Goal: Find specific page/section: Find specific page/section

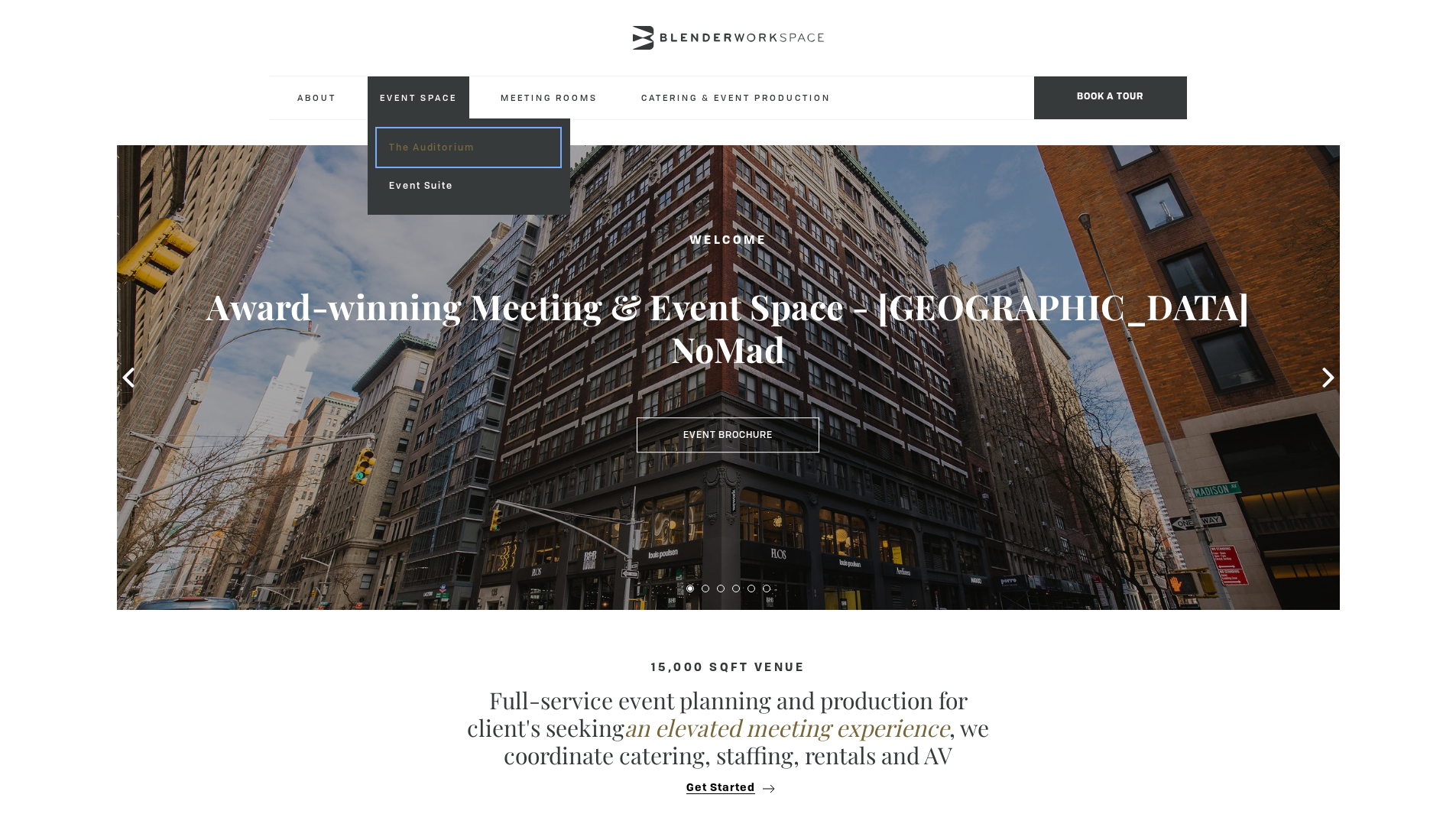
click at [423, 142] on link "The Auditorium" at bounding box center [468, 147] width 183 height 38
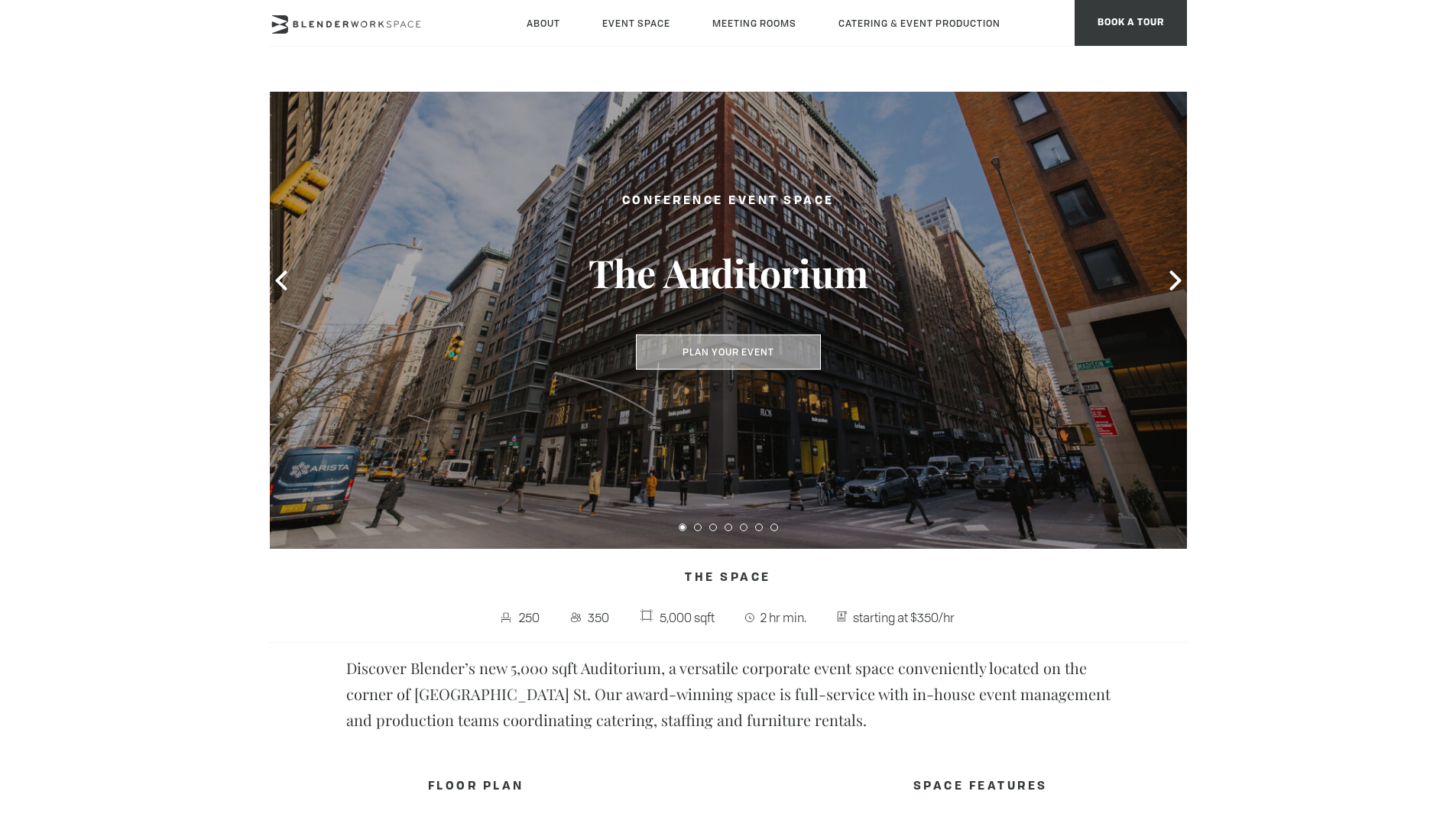
scroll to position [71, 0]
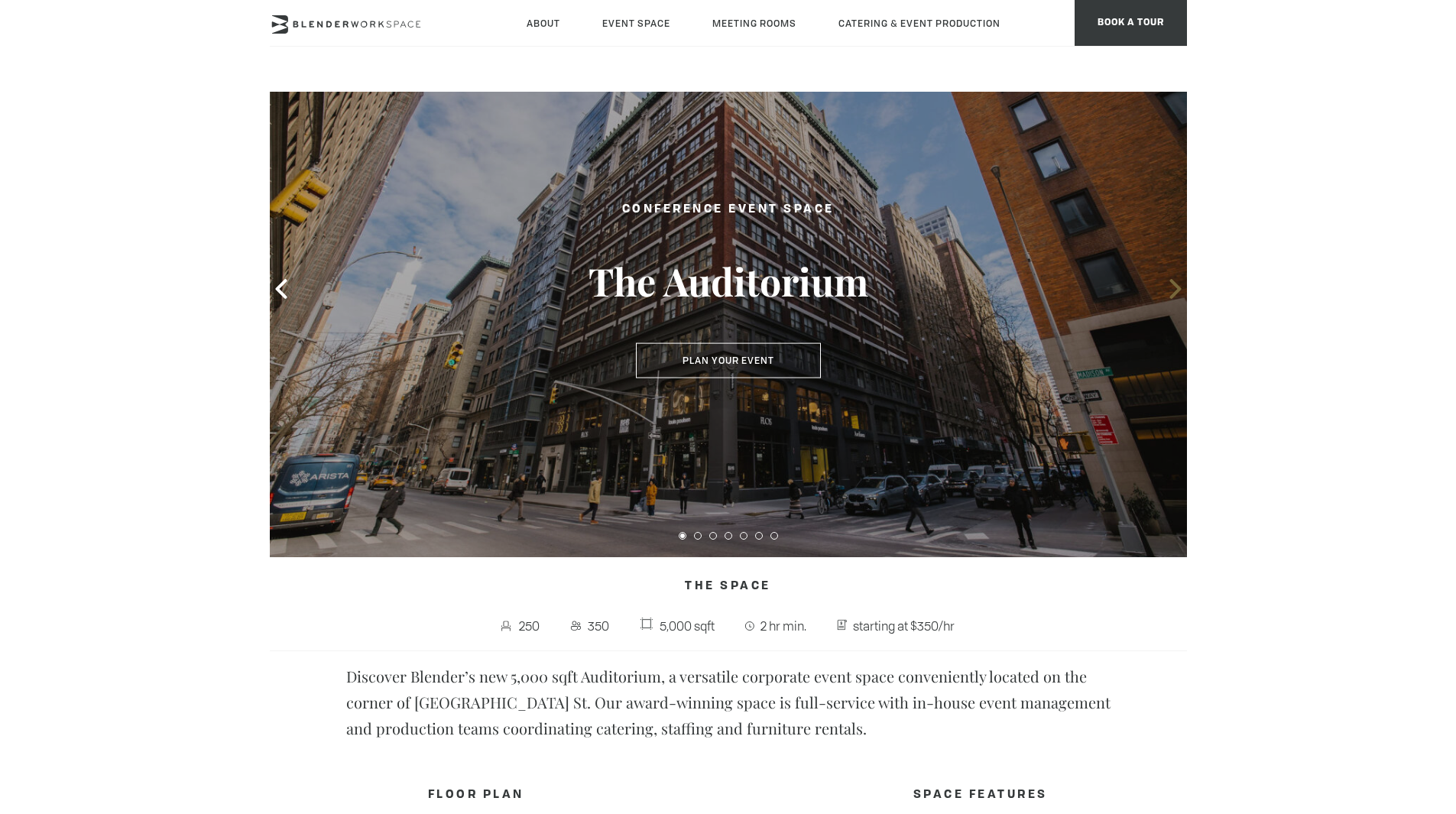
click at [1176, 288] on icon at bounding box center [1175, 289] width 11 height 20
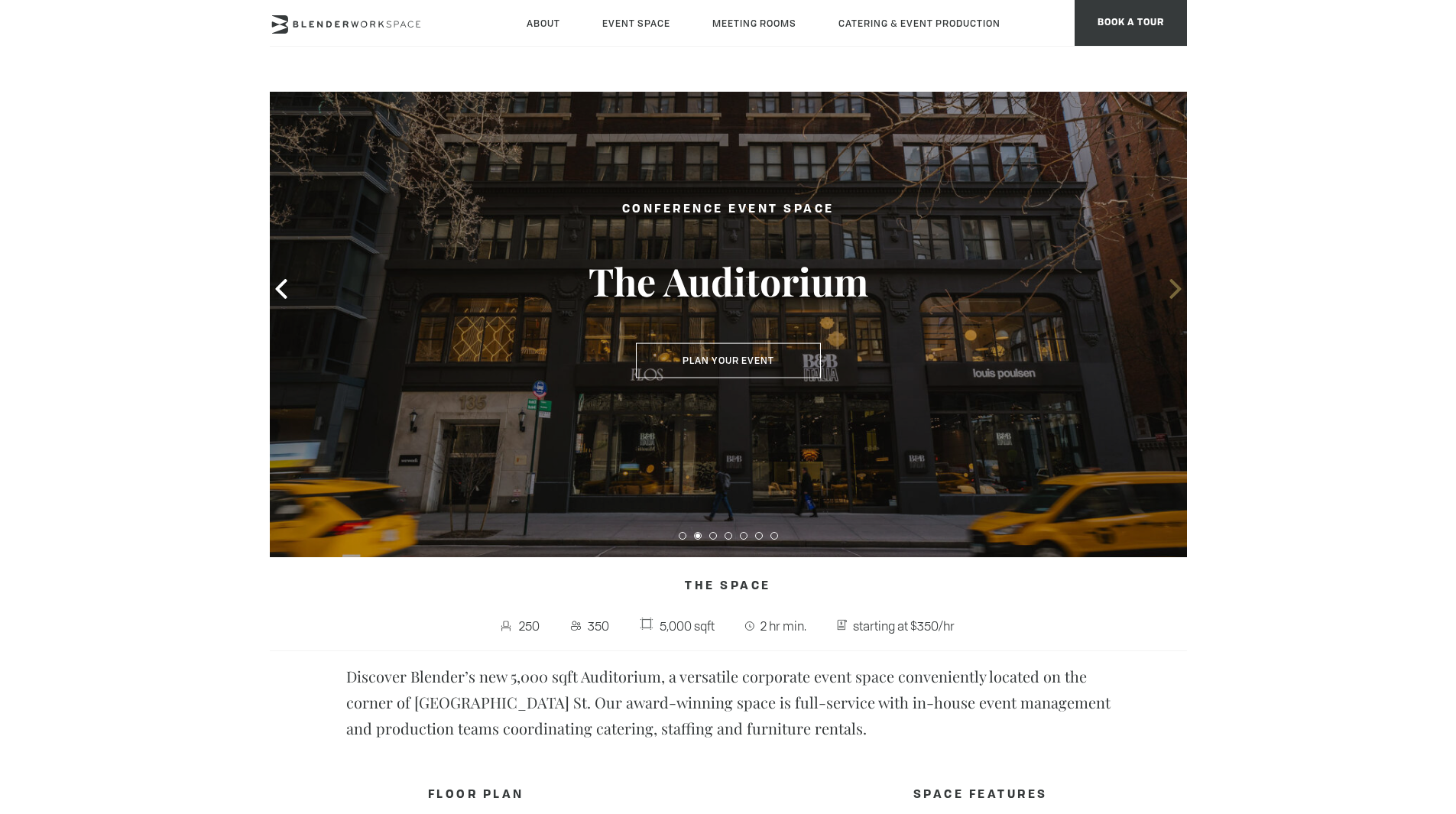
click at [1176, 288] on icon at bounding box center [1175, 289] width 11 height 20
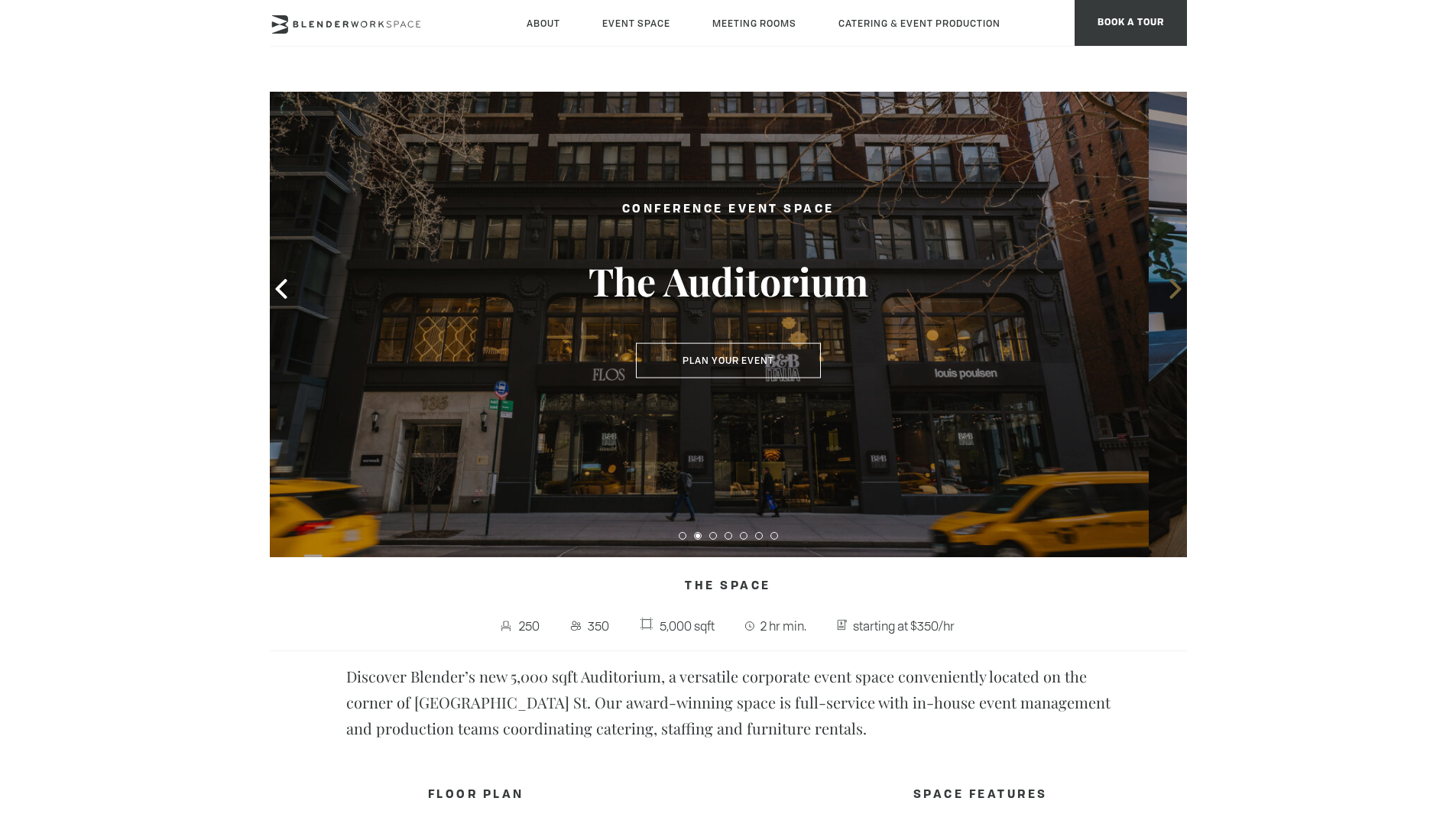
click at [1176, 288] on icon at bounding box center [1175, 289] width 11 height 20
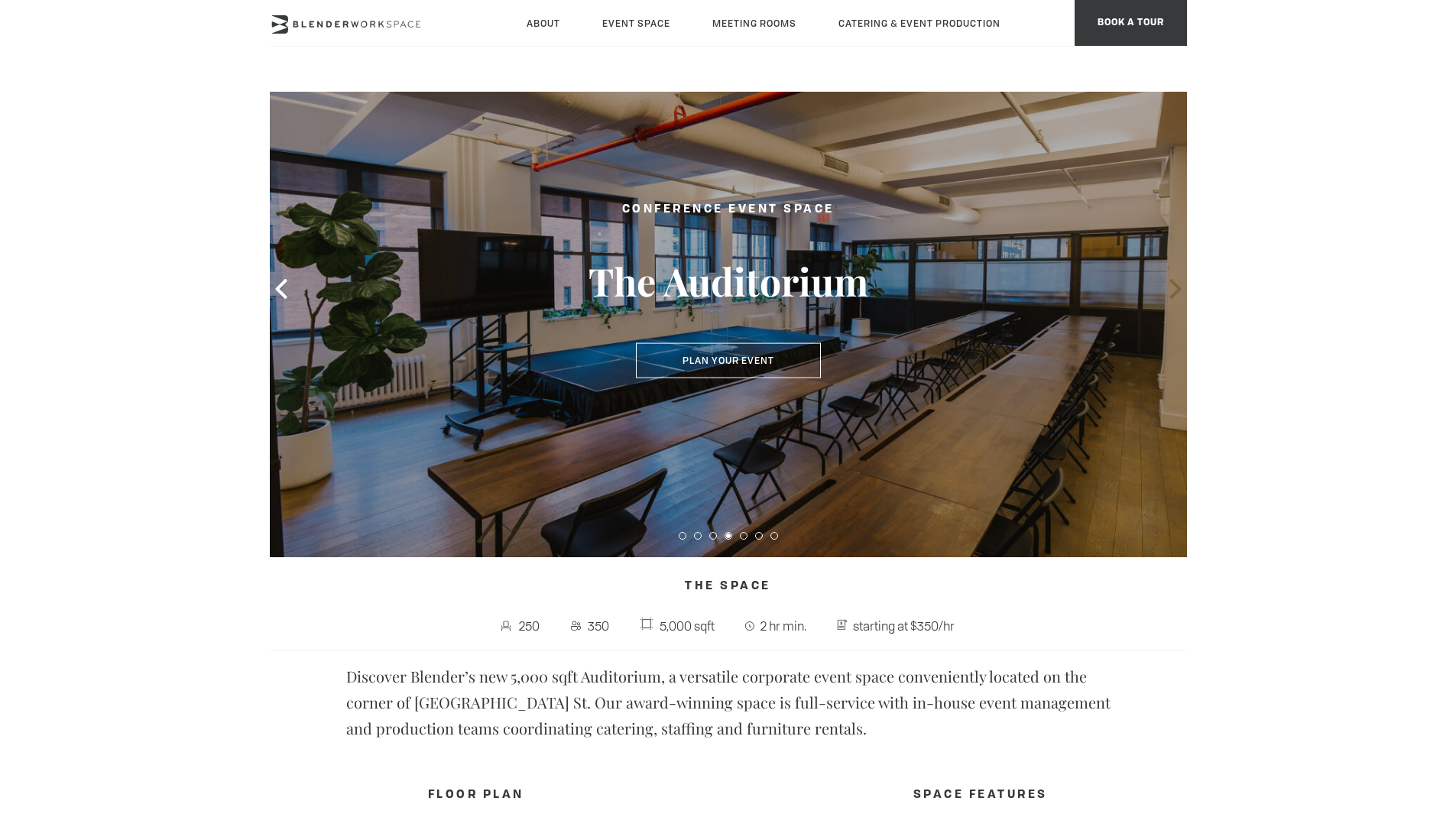
click at [1176, 288] on icon at bounding box center [1175, 289] width 11 height 20
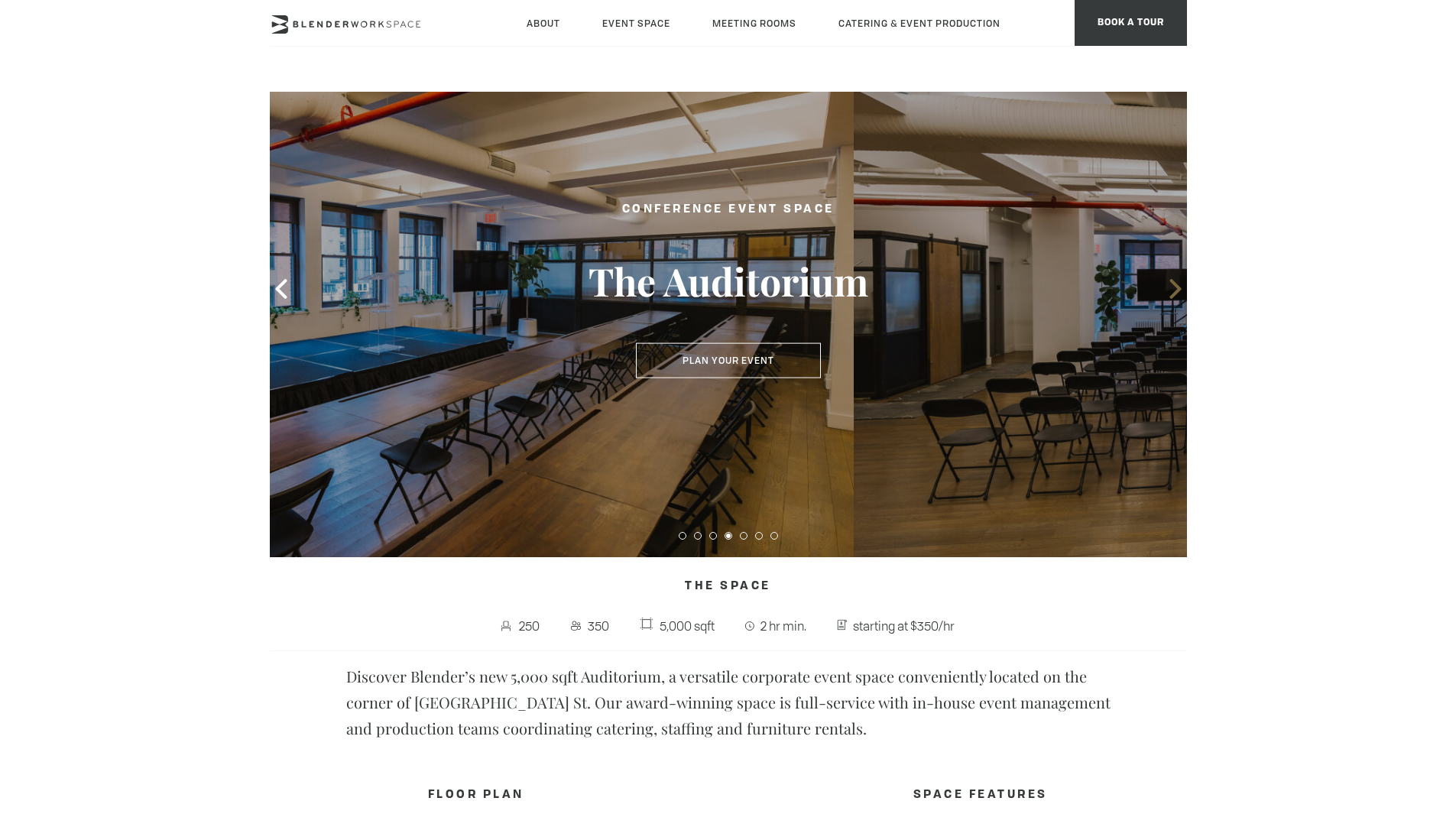
click at [1176, 288] on icon at bounding box center [1175, 289] width 11 height 20
